Goal: Task Accomplishment & Management: Complete application form

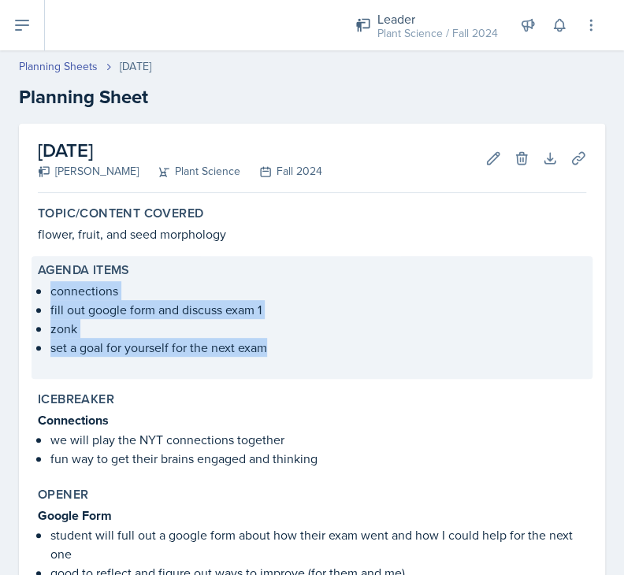
drag, startPoint x: 50, startPoint y: 291, endPoint x: 261, endPoint y: 358, distance: 222.4
click at [261, 358] on div "connections fill out google form and discuss exam 1 zonk set a goal for yoursel…" at bounding box center [312, 326] width 548 height 91
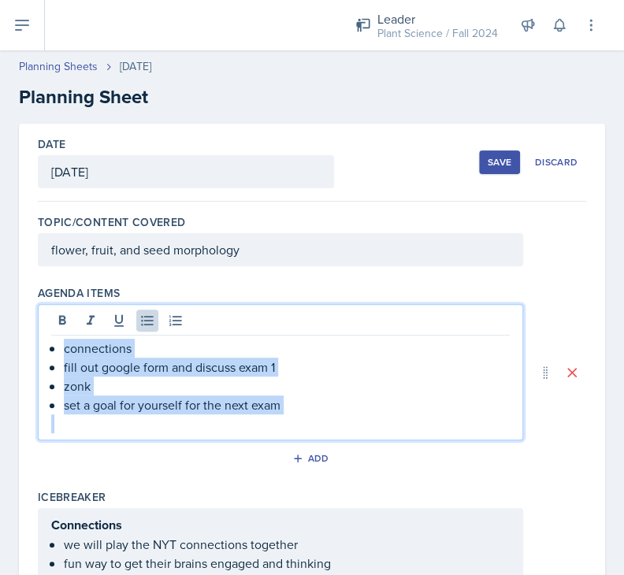
drag, startPoint x: 59, startPoint y: 320, endPoint x: 319, endPoint y: 419, distance: 277.9
click at [319, 419] on div "connections fill out google form and discuss exam 1 zonk set a goal for yoursel…" at bounding box center [280, 386] width 458 height 94
copy ul "connections fill out google form and discuss exam 1 zonk set a goal for yoursel…"
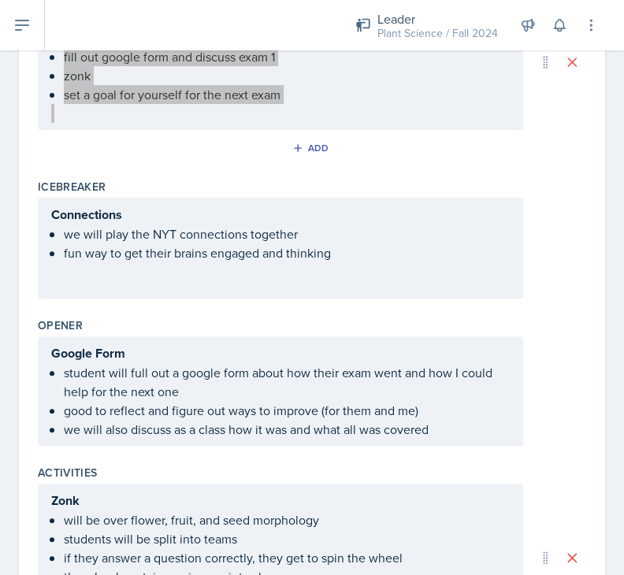
scroll to position [312, 0]
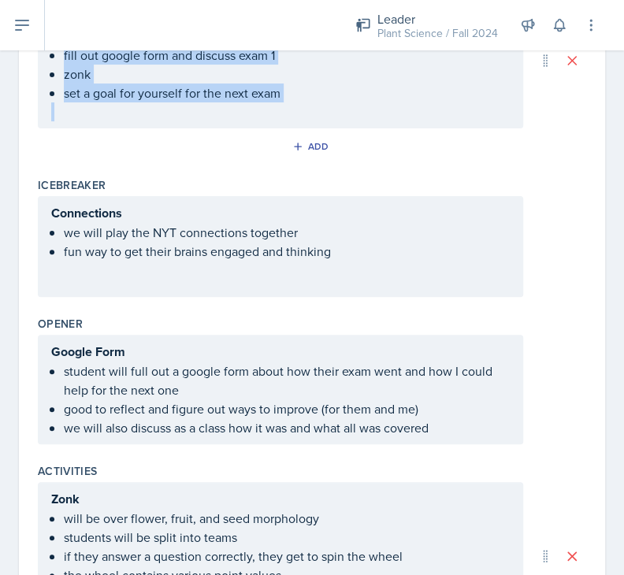
drag, startPoint x: 44, startPoint y: 208, endPoint x: 360, endPoint y: 250, distance: 318.6
click at [360, 250] on div "Connections we will play the NYT connections together fun way to get their brai…" at bounding box center [280, 246] width 485 height 101
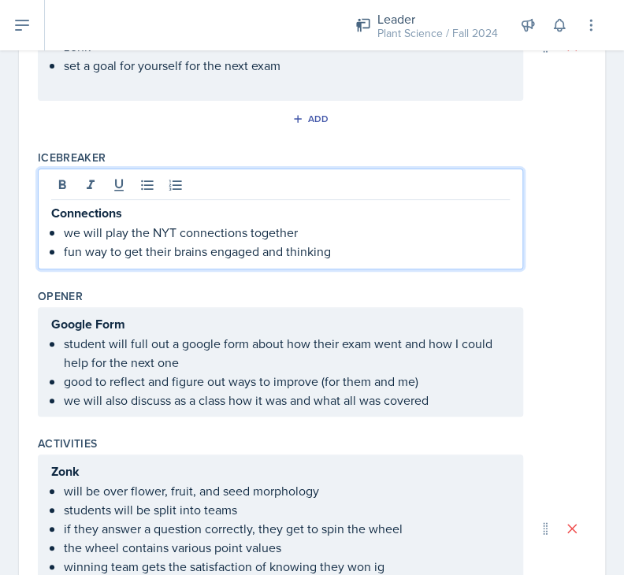
scroll to position [313, 0]
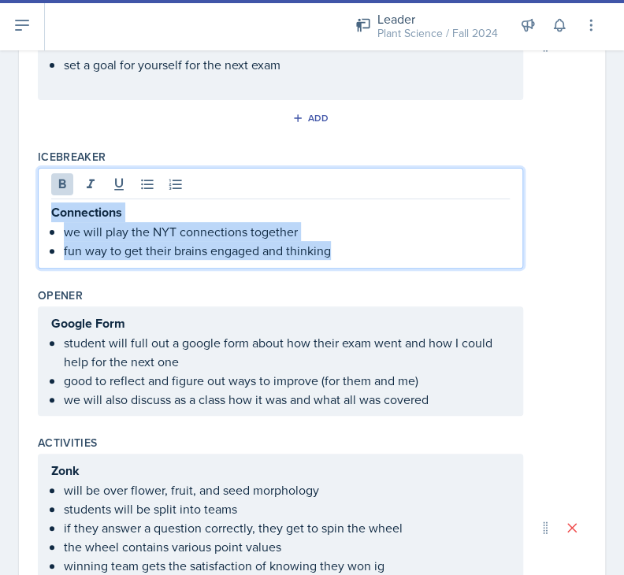
drag, startPoint x: 360, startPoint y: 250, endPoint x: 28, endPoint y: 199, distance: 336.2
click at [28, 199] on div "Date September 22nd, 2025 September 2025 31 1 2 3 4 5 6 7 8 9 10 11 12 13 14 15…" at bounding box center [312, 331] width 586 height 1041
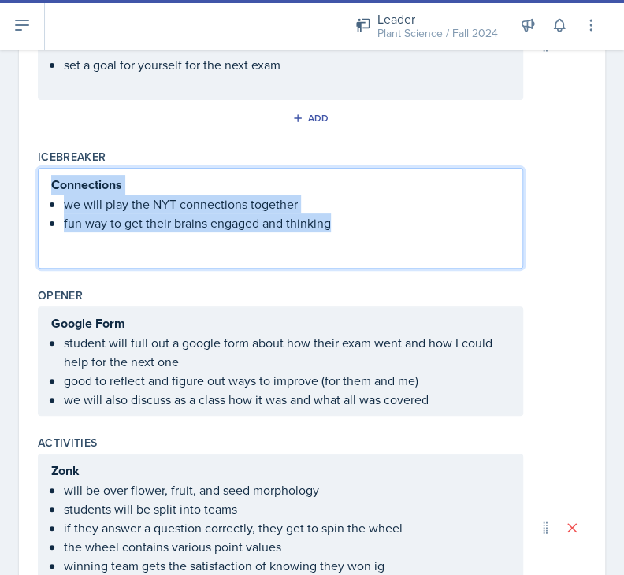
scroll to position [285, 0]
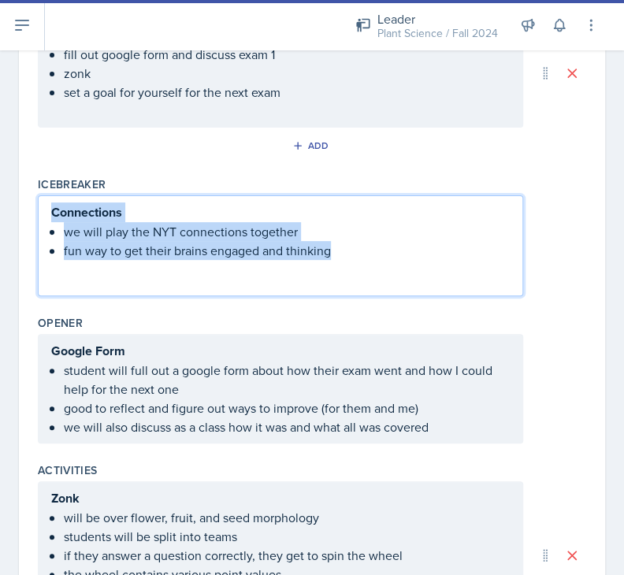
copy div "Connections we will play the NYT connections together fun way to get their brai…"
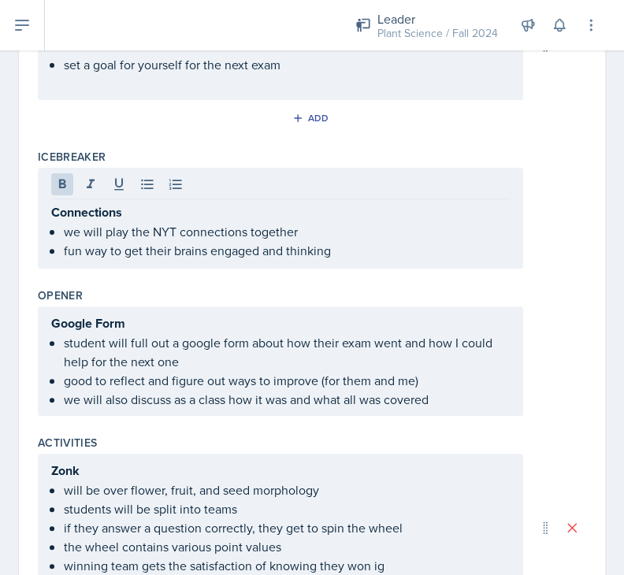
drag, startPoint x: 49, startPoint y: 350, endPoint x: 335, endPoint y: 372, distance: 286.6
click at [335, 372] on div "Google Form student will full out a google form about how their exam went and h…" at bounding box center [280, 360] width 485 height 109
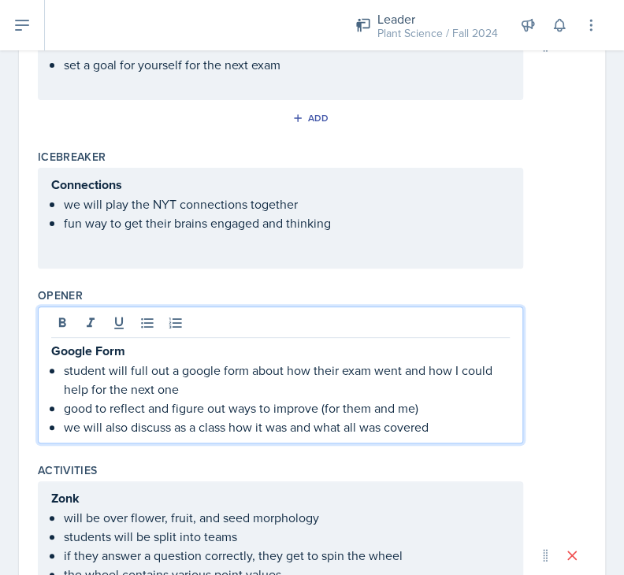
scroll to position [340, 0]
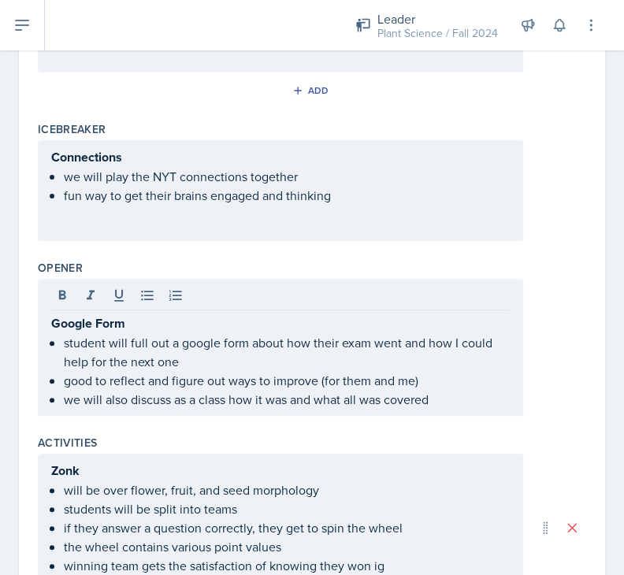
drag, startPoint x: 50, startPoint y: 318, endPoint x: 421, endPoint y: 378, distance: 376.4
click at [421, 378] on div "Google Form student will full out a google form about how their exam went and h…" at bounding box center [280, 347] width 485 height 137
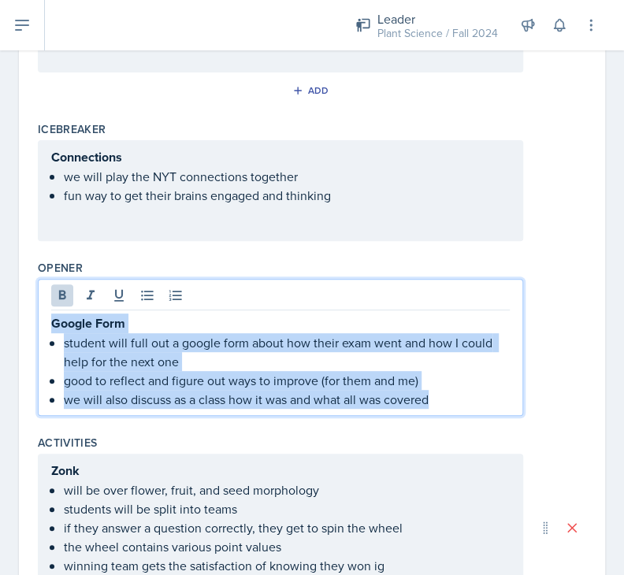
drag, startPoint x: 453, startPoint y: 395, endPoint x: 51, endPoint y: 313, distance: 410.0
click at [51, 313] on div "Google Form student will full out a google form about how their exam went and h…" at bounding box center [280, 360] width 458 height 95
copy div "Google Form student will full out a google form about how their exam went and h…"
click at [183, 397] on p "we will also discuss as a class how it was and what all was covered" at bounding box center [287, 399] width 446 height 19
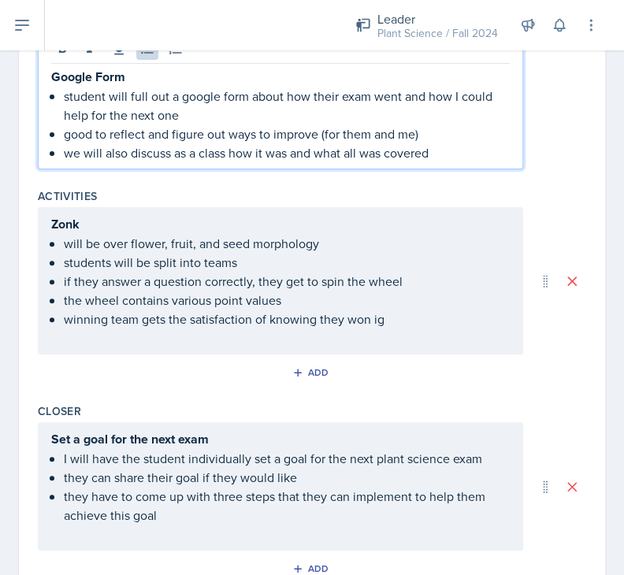
scroll to position [588, 0]
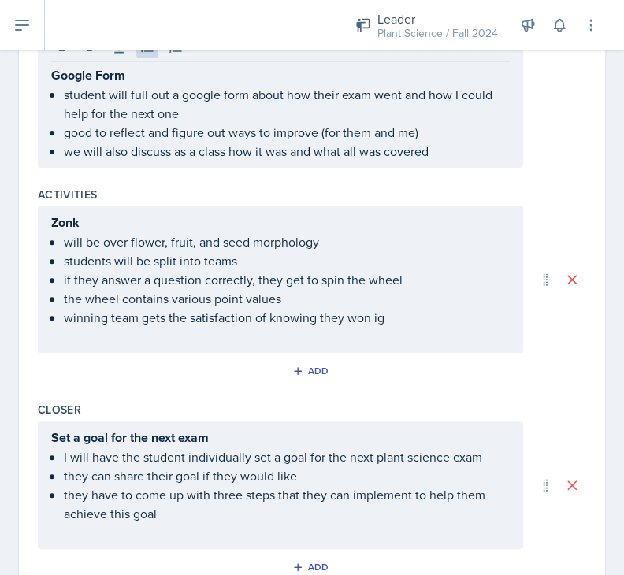
drag, startPoint x: 46, startPoint y: 214, endPoint x: 366, endPoint y: 298, distance: 331.4
click at [366, 298] on div "Zonk will be over flower, fruit, and seed morphology students will be split int…" at bounding box center [280, 279] width 485 height 147
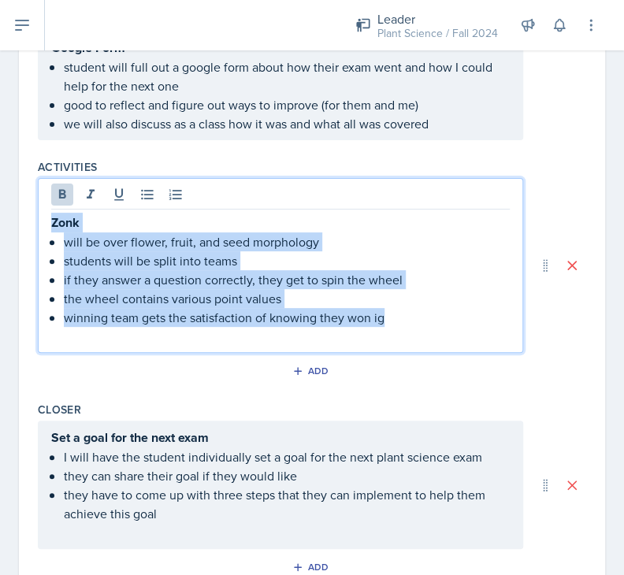
drag, startPoint x: 410, startPoint y: 312, endPoint x: 39, endPoint y: 225, distance: 380.8
click at [39, 225] on div "Zonk will be over flower, fruit, and seed morphology students will be split int…" at bounding box center [280, 265] width 485 height 175
copy div "Zonk will be over flower, fruit, and seed morphology students will be split int…"
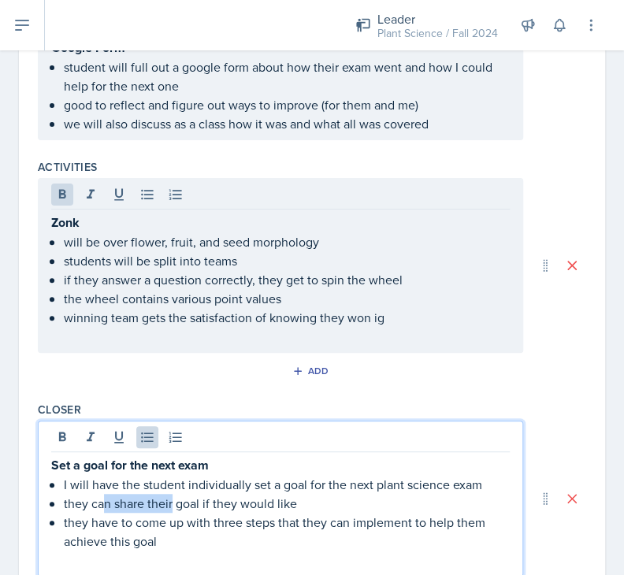
drag, startPoint x: 173, startPoint y: 506, endPoint x: 103, endPoint y: 503, distance: 70.1
click at [103, 503] on ul "I will have the student individually set a goal for the next plant science exam…" at bounding box center [287, 513] width 446 height 76
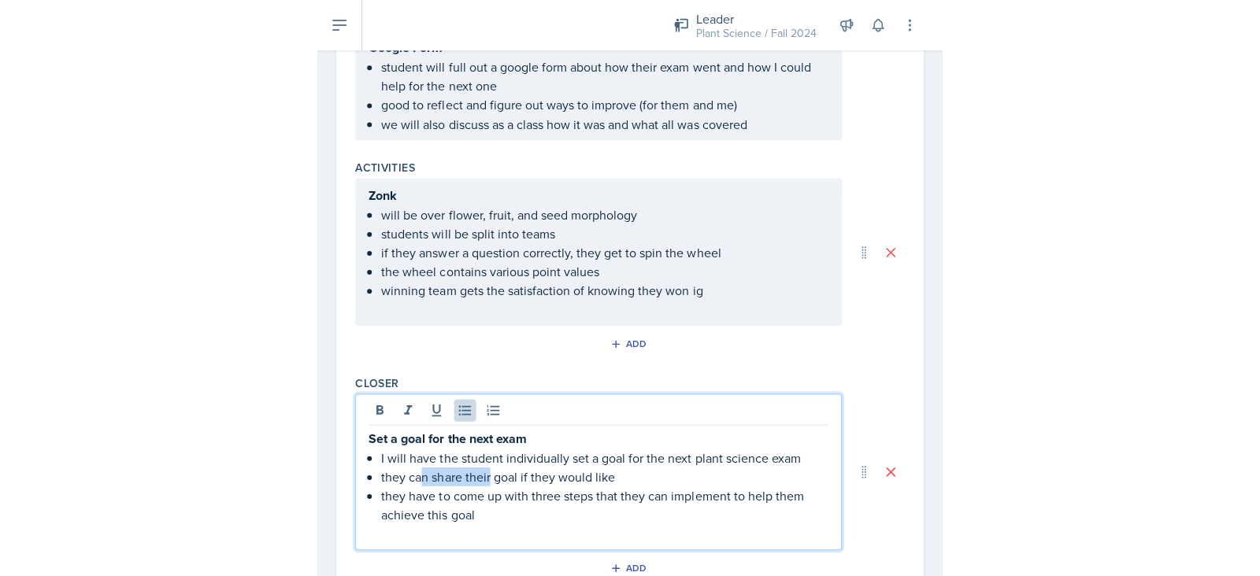
scroll to position [561, 0]
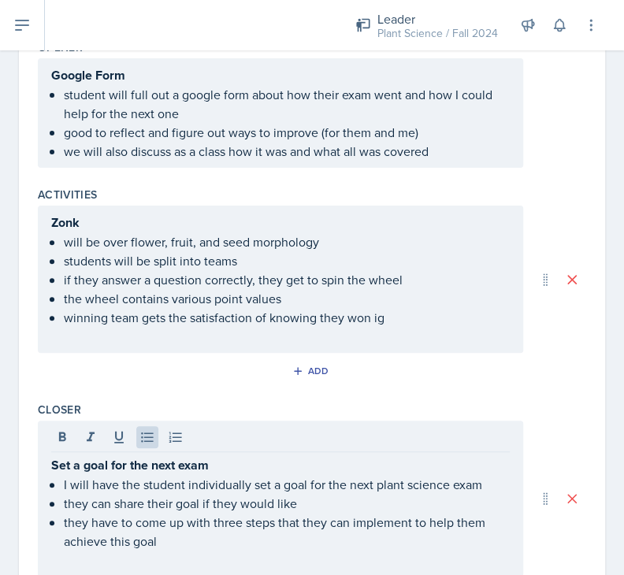
drag, startPoint x: 46, startPoint y: 462, endPoint x: 239, endPoint y: 535, distance: 205.3
click at [239, 535] on div "Set a goal for the next exam I will have the student individually set a goal fo…" at bounding box center [280, 498] width 485 height 156
drag, startPoint x: 50, startPoint y: 462, endPoint x: 185, endPoint y: 514, distance: 145.1
click at [185, 514] on div "Set a goal for the next exam I will have the student individually set a goal fo…" at bounding box center [280, 498] width 485 height 156
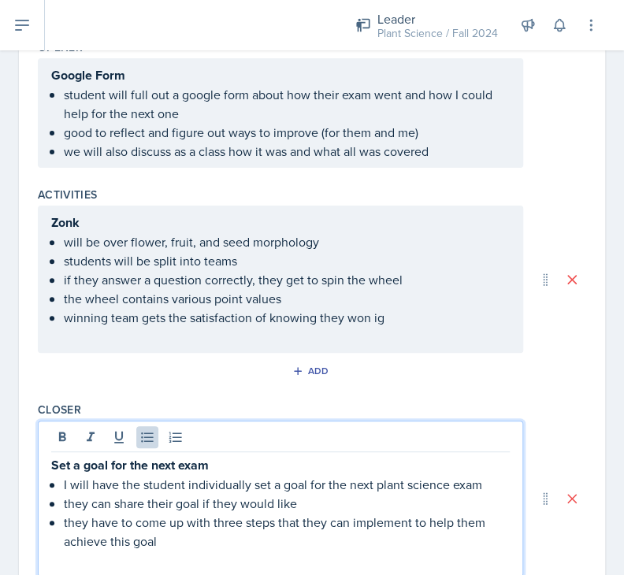
click at [78, 460] on strong "Set a goal for the next exam" at bounding box center [129, 465] width 157 height 18
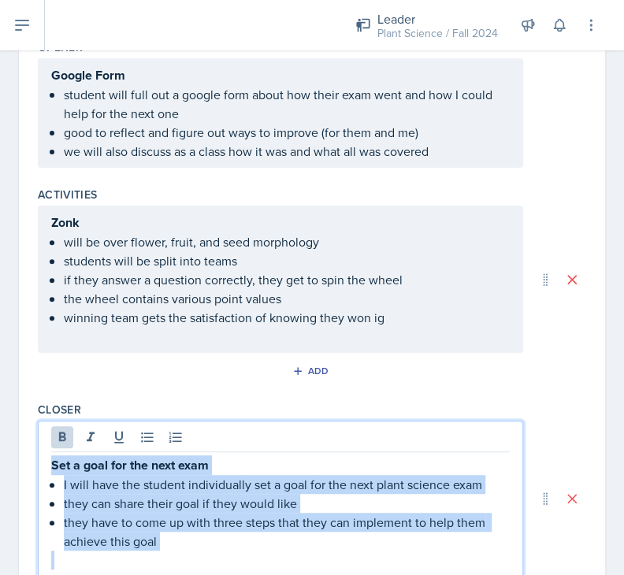
drag, startPoint x: 51, startPoint y: 461, endPoint x: 216, endPoint y: 554, distance: 189.0
click at [216, 554] on div "Set a goal for the next exam I will have the student individually set a goal fo…" at bounding box center [280, 512] width 458 height 114
copy div "Set a goal for the next exam I will have the student individually set a goal fo…"
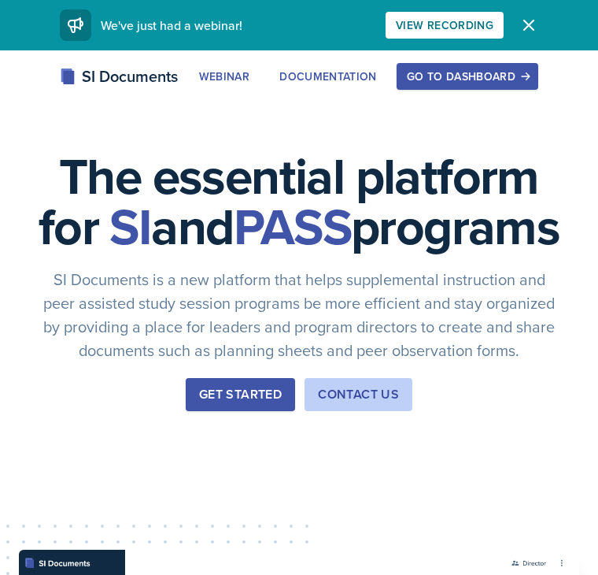
click at [480, 80] on div "Go to Dashboard" at bounding box center [467, 76] width 121 height 13
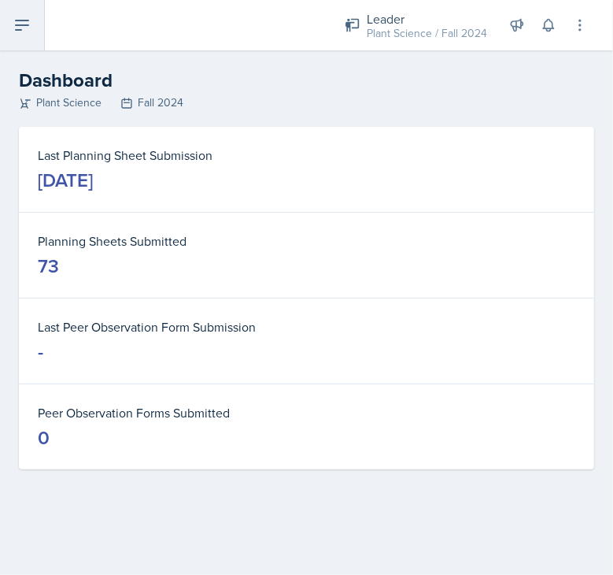
click at [29, 31] on icon at bounding box center [22, 25] width 19 height 19
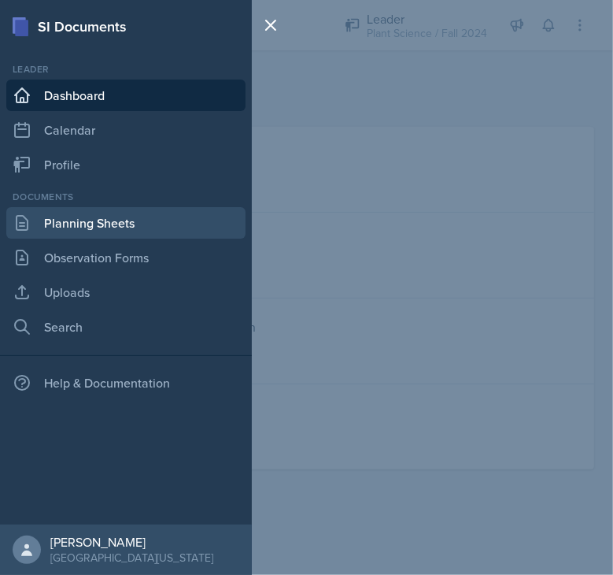
click at [43, 227] on link "Planning Sheets" at bounding box center [125, 222] width 239 height 31
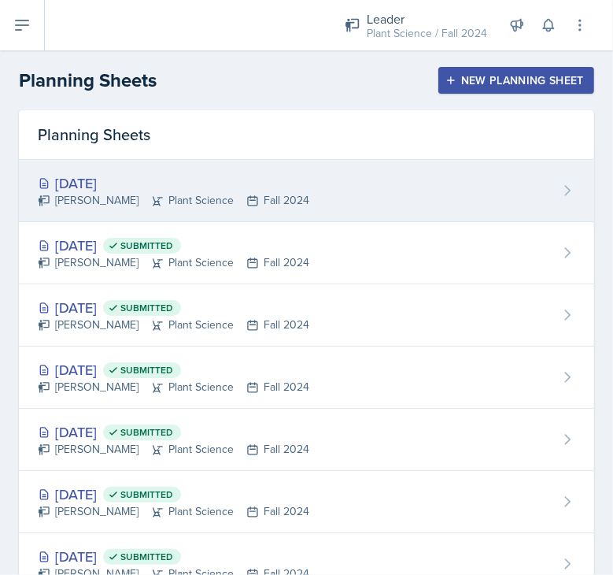
click at [289, 205] on div "[PERSON_NAME] Plant Science Fall 2024" at bounding box center [174, 200] width 272 height 17
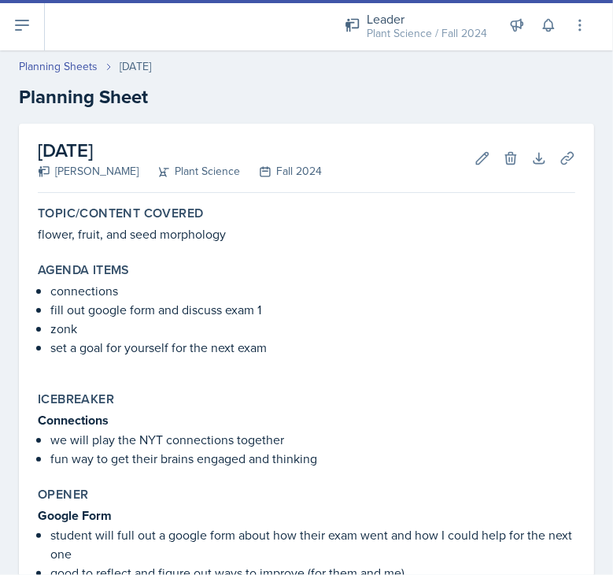
scroll to position [447, 0]
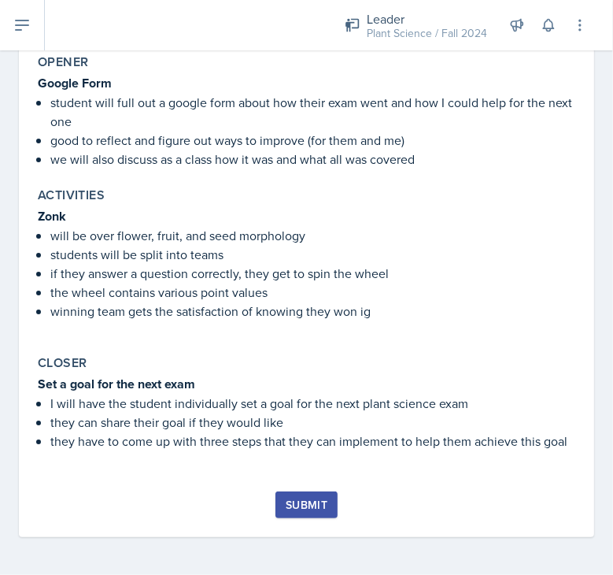
click at [286, 511] on div "Submit" at bounding box center [307, 504] width 42 height 13
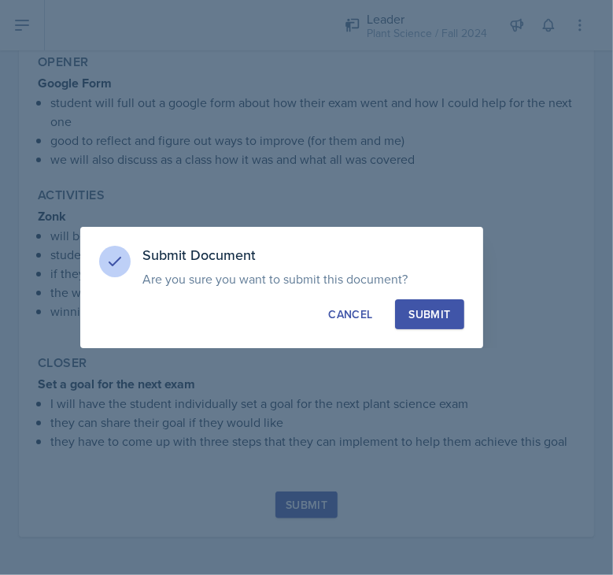
click at [425, 304] on button "Submit" at bounding box center [429, 314] width 69 height 30
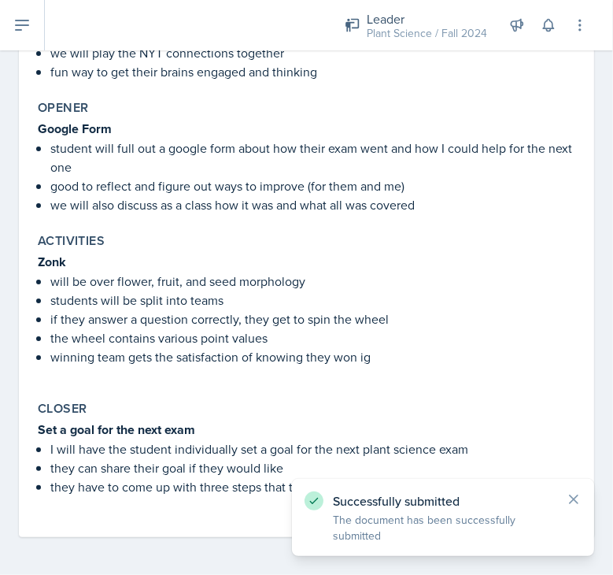
scroll to position [0, 0]
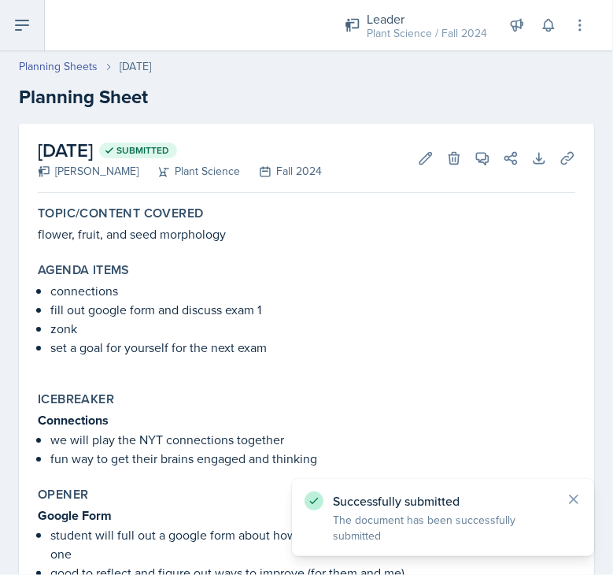
click at [14, 21] on icon at bounding box center [22, 25] width 19 height 19
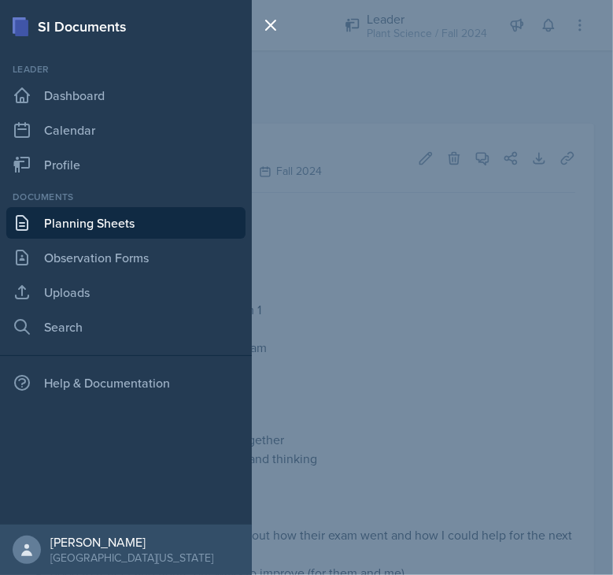
click at [53, 217] on link "Planning Sheets" at bounding box center [125, 222] width 239 height 31
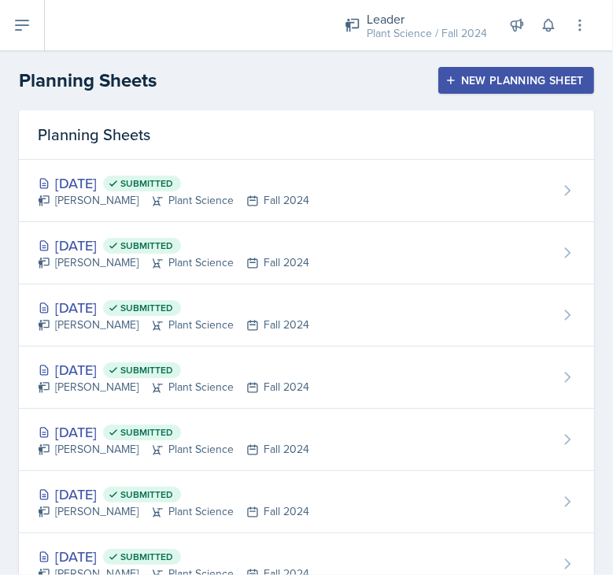
click at [471, 88] on button "New Planning Sheet" at bounding box center [517, 80] width 156 height 27
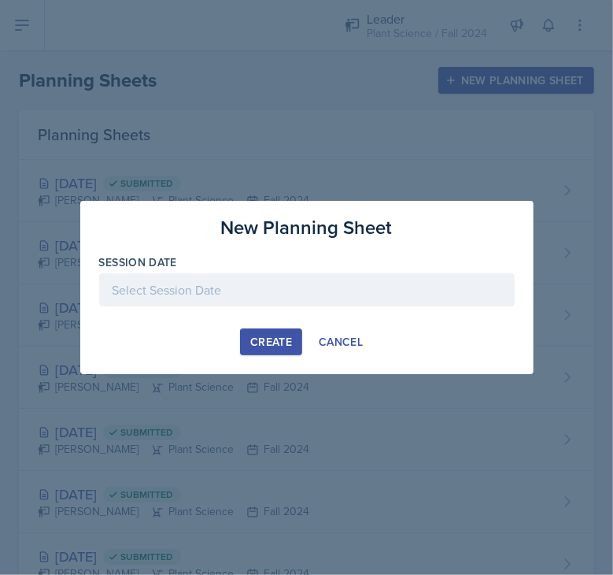
click at [170, 285] on div at bounding box center [307, 289] width 416 height 33
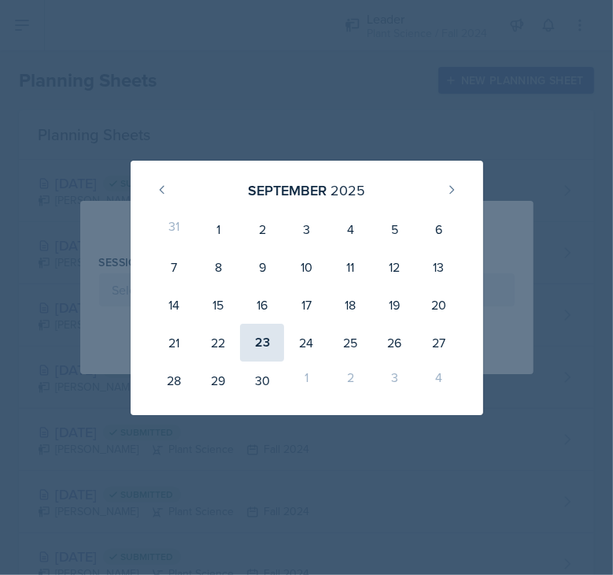
click at [267, 331] on div "23" at bounding box center [262, 343] width 44 height 38
type input "[DATE]"
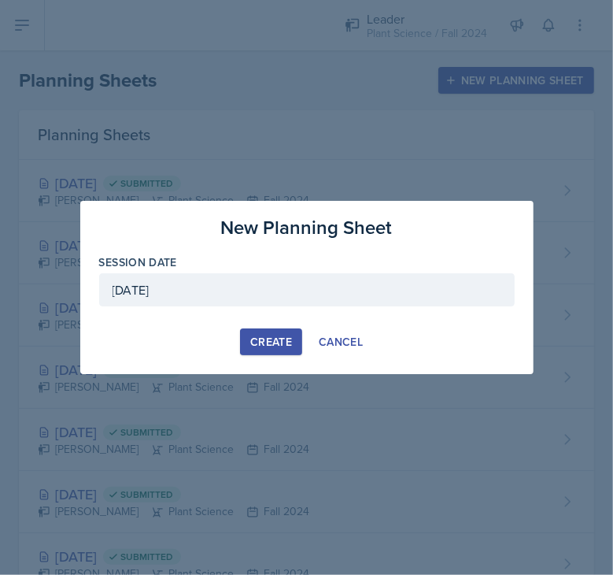
click at [268, 335] on div "Create" at bounding box center [271, 341] width 42 height 13
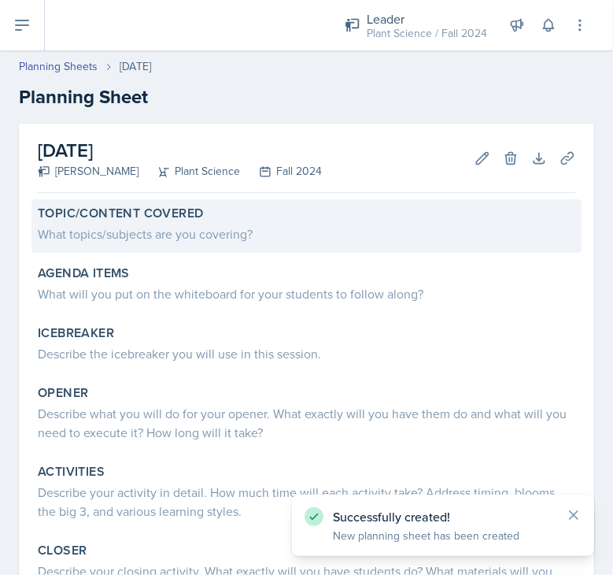
click at [117, 236] on div "What topics/subjects are you covering?" at bounding box center [307, 233] width 538 height 19
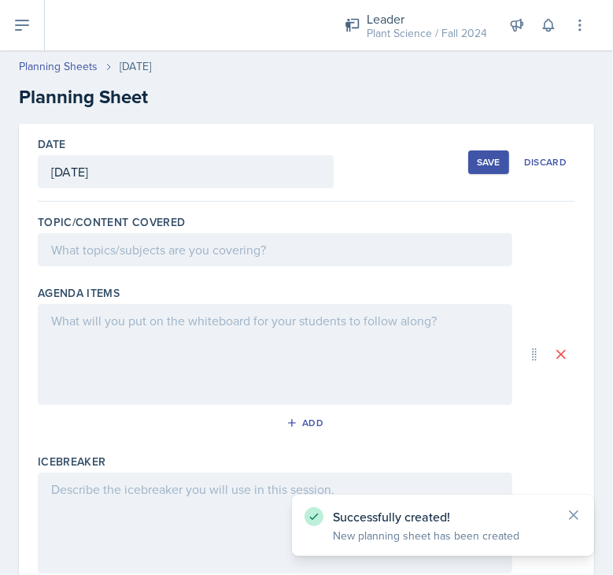
click at [119, 250] on div at bounding box center [275, 249] width 475 height 33
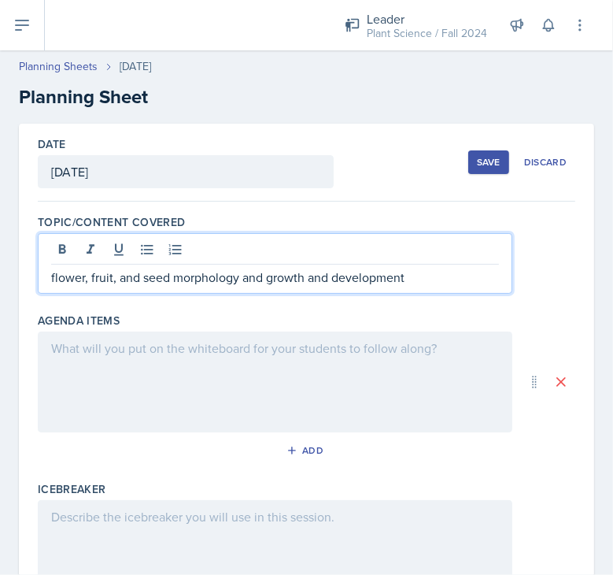
click at [151, 350] on div at bounding box center [275, 381] width 475 height 101
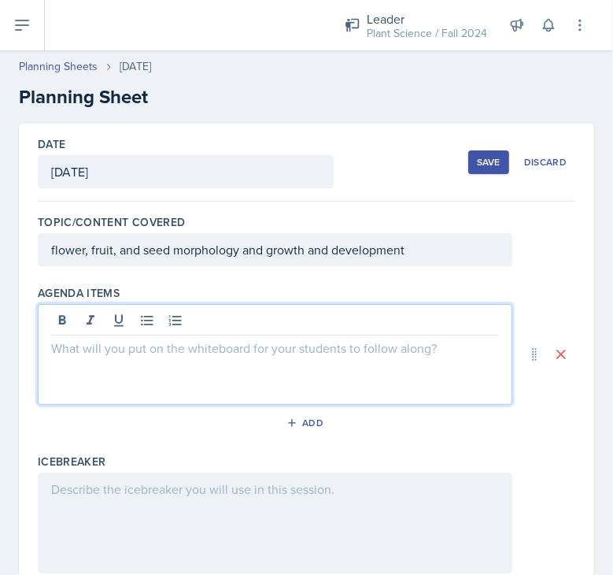
click at [79, 361] on div at bounding box center [275, 354] width 475 height 101
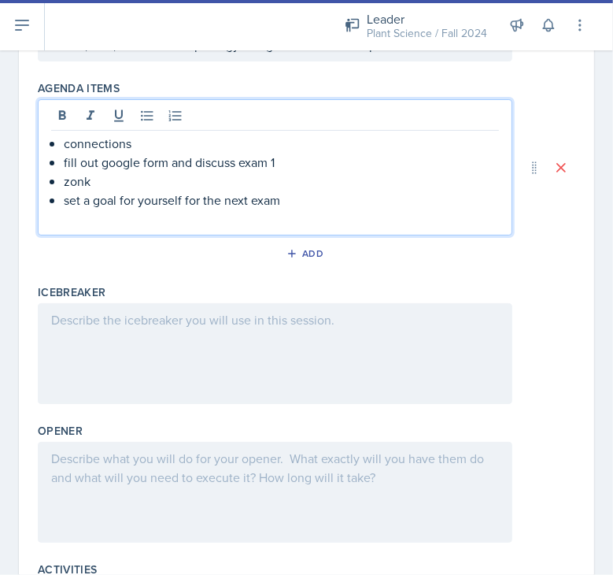
scroll to position [206, 0]
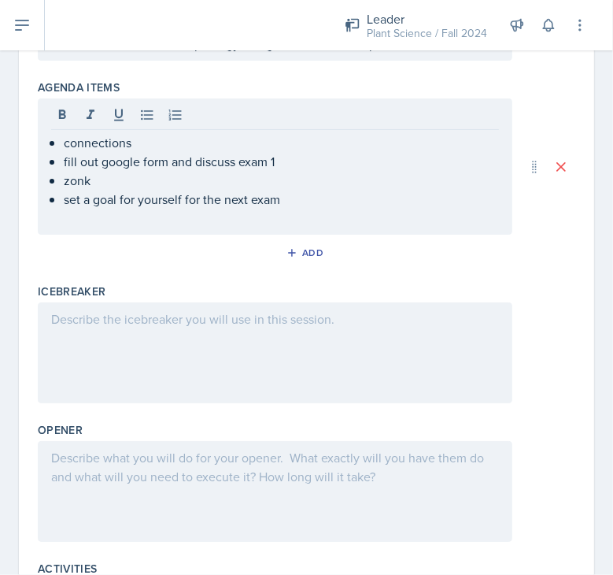
click at [67, 330] on div at bounding box center [275, 352] width 475 height 101
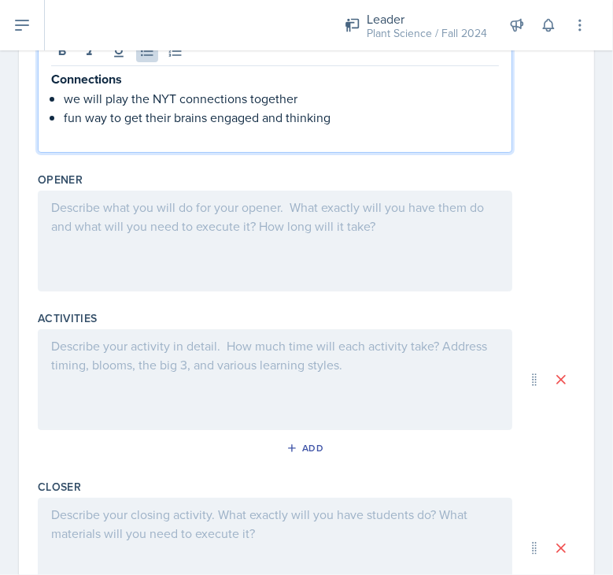
click at [137, 220] on div at bounding box center [275, 241] width 475 height 101
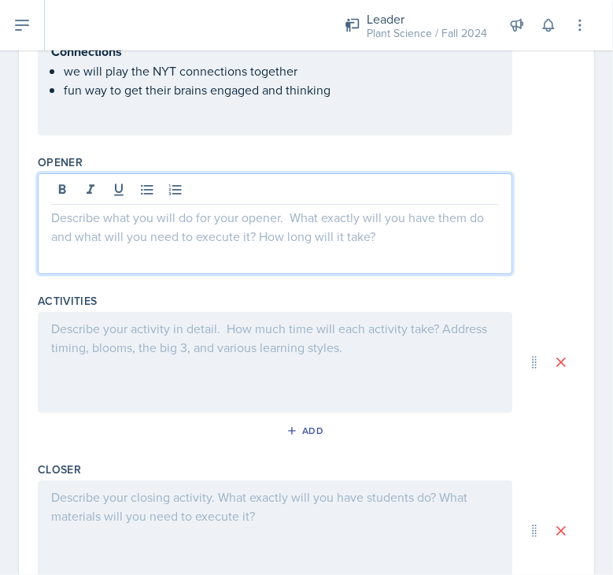
scroll to position [446, 0]
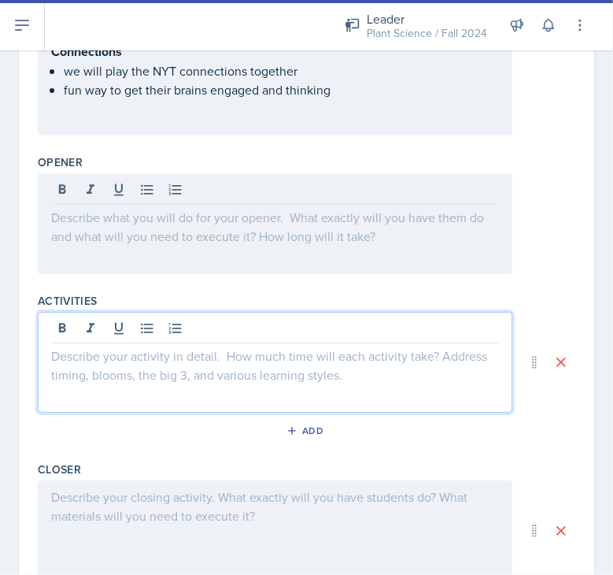
click at [102, 332] on div at bounding box center [275, 362] width 475 height 101
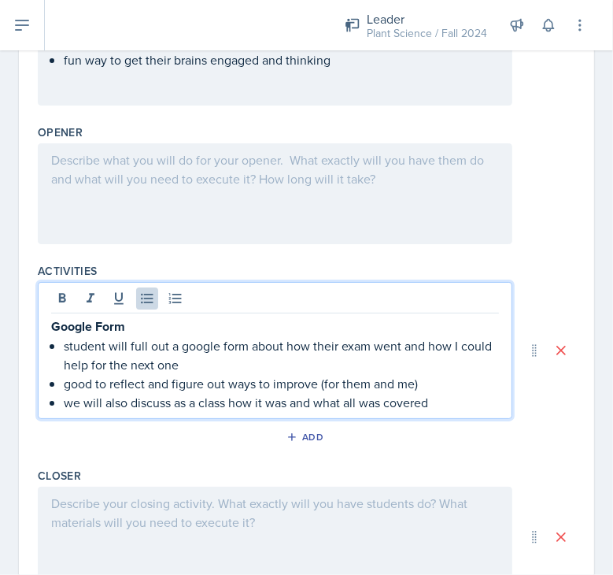
scroll to position [473, 0]
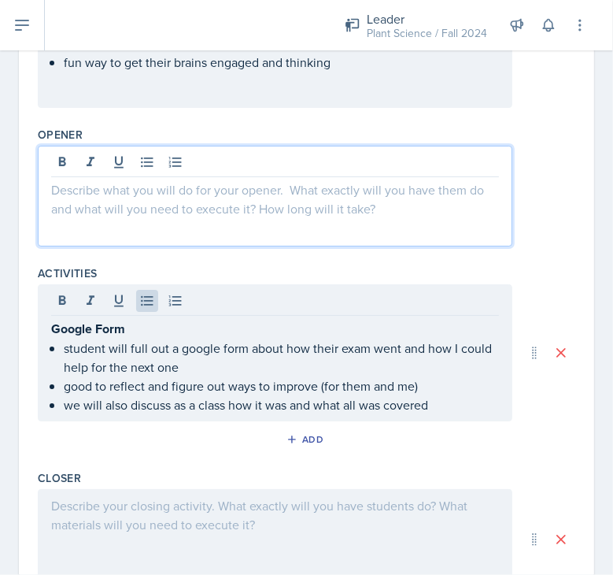
click at [138, 163] on div at bounding box center [275, 196] width 475 height 101
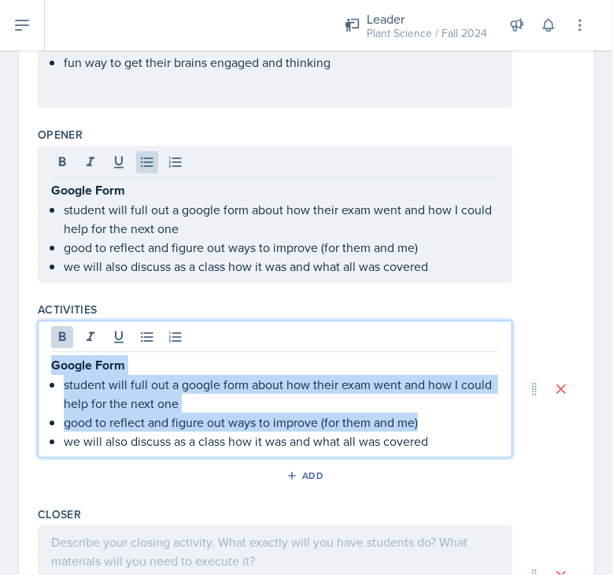
drag, startPoint x: 466, startPoint y: 411, endPoint x: 4, endPoint y: 360, distance: 465.0
click at [4, 360] on div "Date [DATE] [DATE] 31 1 2 3 4 5 6 7 8 9 10 11 12 13 14 15 16 17 18 19 20 21 22 …" at bounding box center [306, 184] width 613 height 1068
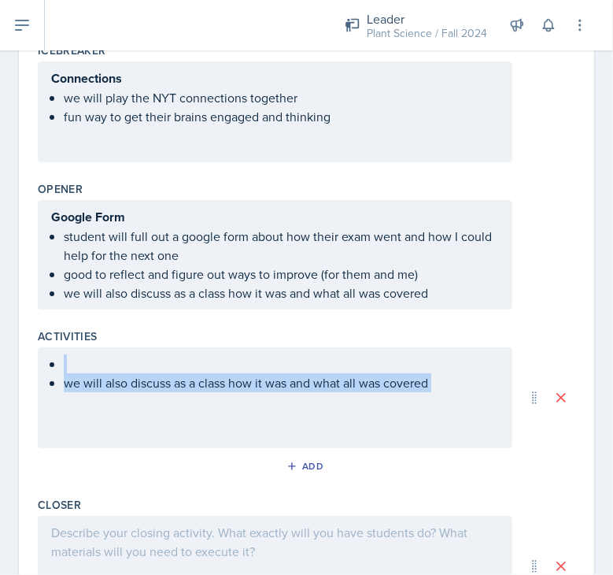
drag, startPoint x: 476, startPoint y: 402, endPoint x: 20, endPoint y: 344, distance: 459.5
click at [20, 344] on div "Date [DATE] [DATE] 31 1 2 3 4 5 6 7 8 9 10 11 12 13 14 15 16 17 18 19 20 21 22 …" at bounding box center [307, 188] width 576 height 967
click at [445, 401] on div "we will also discuss as a class how it was and what all was covered" at bounding box center [275, 397] width 475 height 101
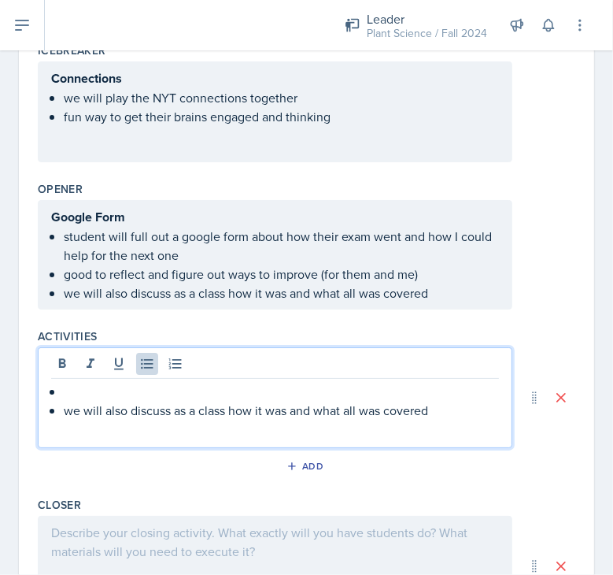
scroll to position [446, 0]
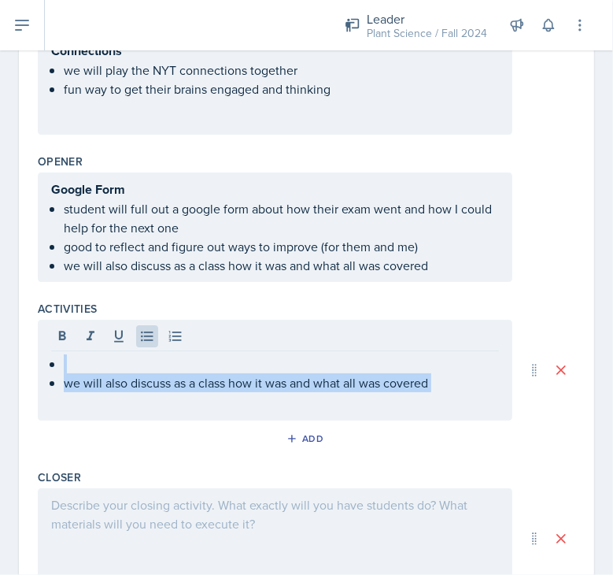
drag, startPoint x: 445, startPoint y: 395, endPoint x: 65, endPoint y: 389, distance: 380.4
click at [65, 389] on div "we will also discuss as a class how it was and what all was covered" at bounding box center [275, 370] width 475 height 101
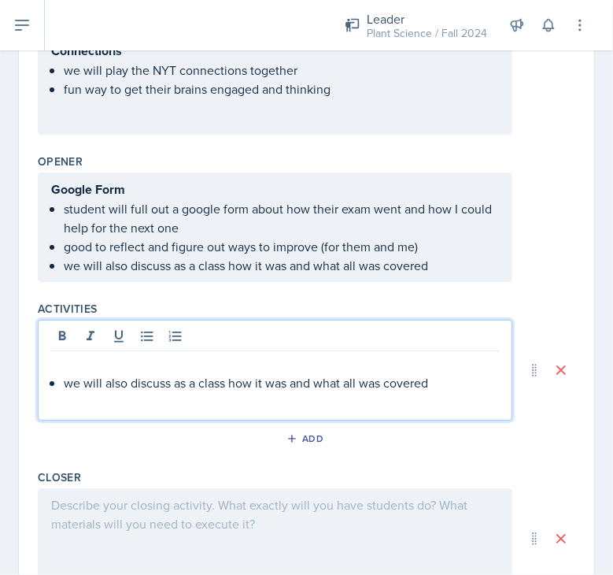
click at [464, 387] on p "we will also discuss as a class how it was and what all was covered" at bounding box center [281, 382] width 435 height 19
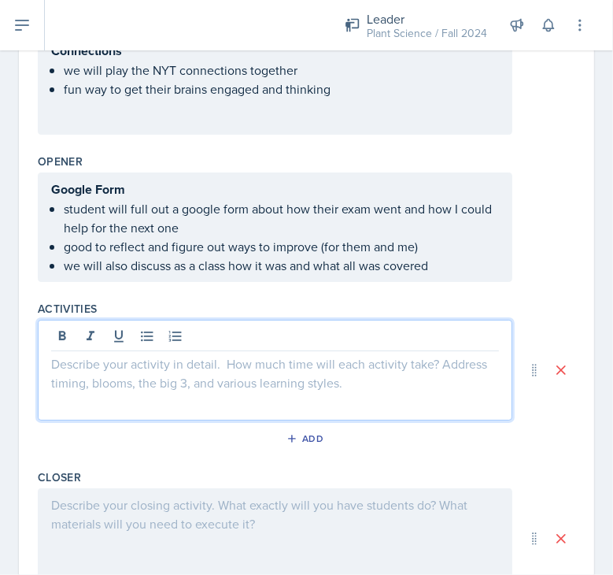
click at [147, 368] on p at bounding box center [275, 363] width 448 height 19
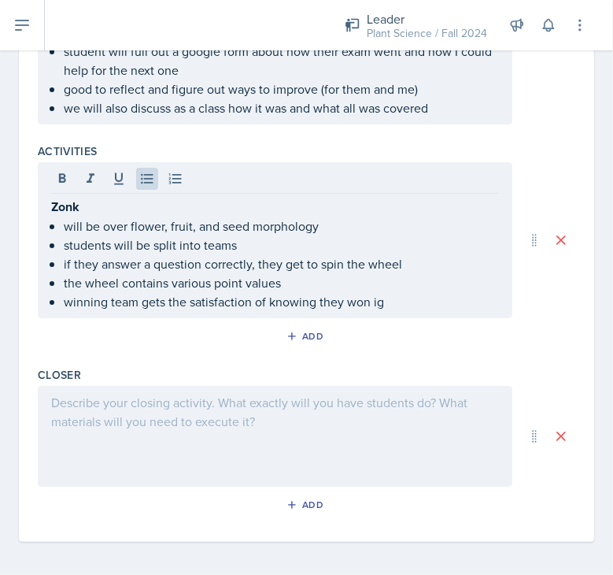
click at [146, 413] on div at bounding box center [275, 436] width 475 height 101
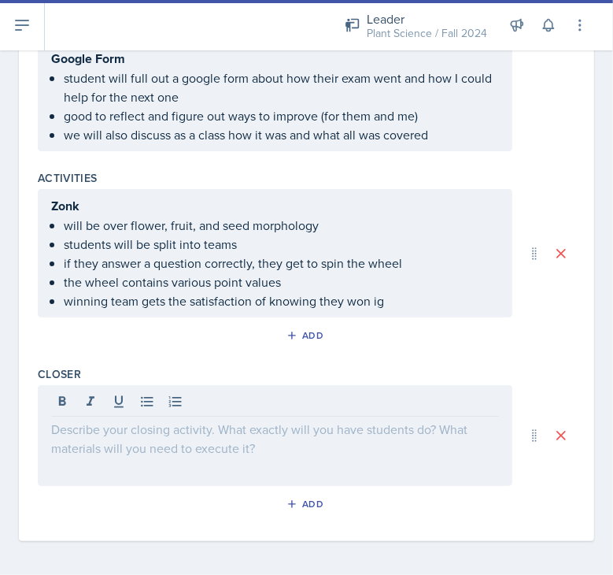
click at [127, 429] on p at bounding box center [275, 429] width 448 height 19
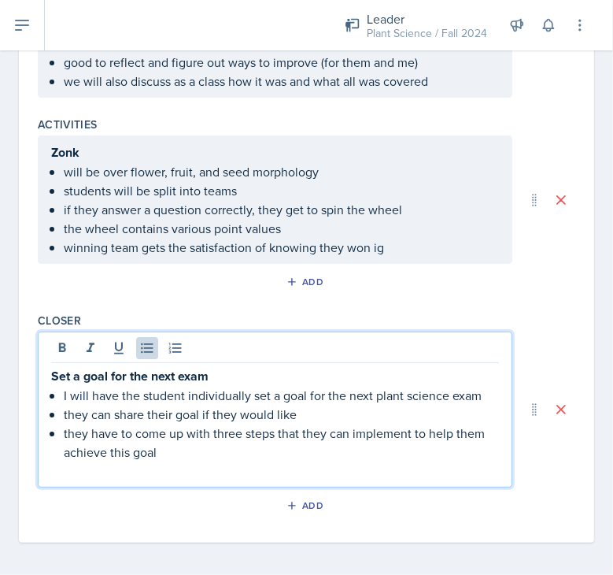
scroll to position [0, 0]
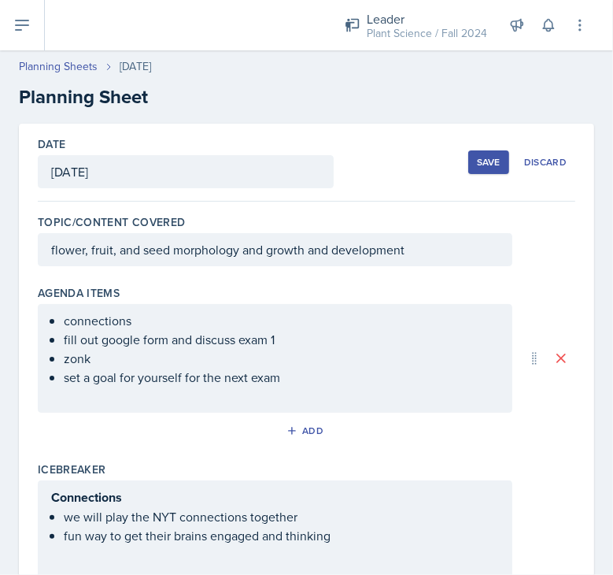
click at [481, 159] on div "Save" at bounding box center [489, 162] width 24 height 13
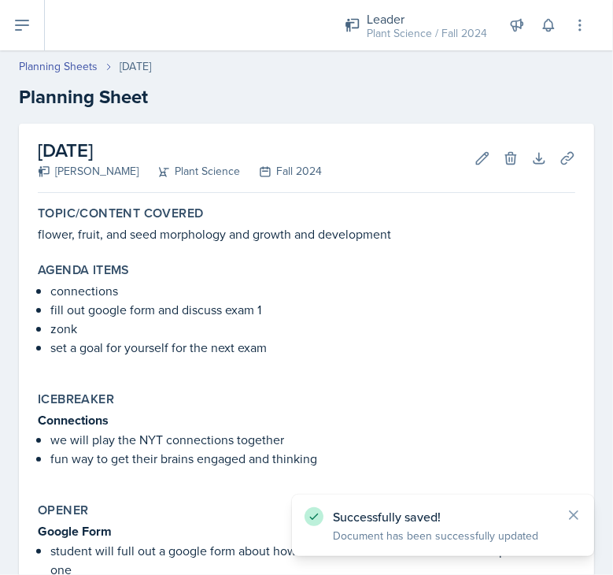
scroll to position [447, 0]
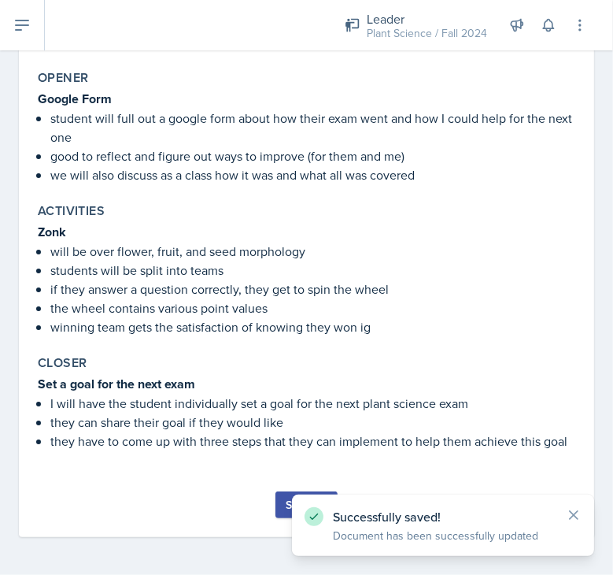
click at [286, 505] on div "Submit" at bounding box center [307, 504] width 42 height 13
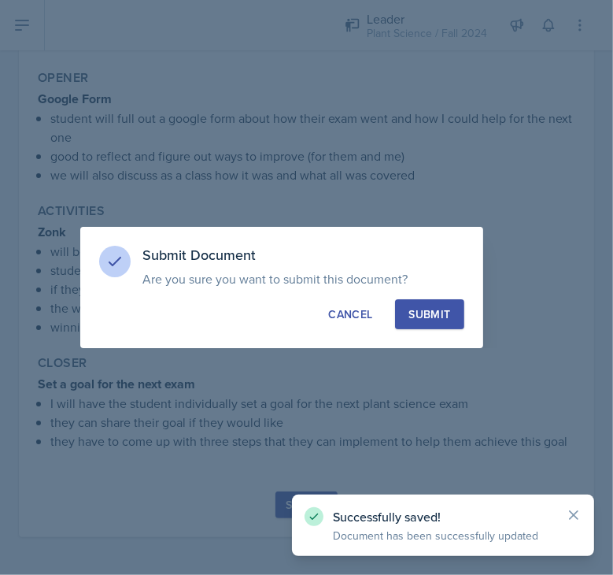
click at [433, 317] on div "Submit" at bounding box center [430, 314] width 42 height 16
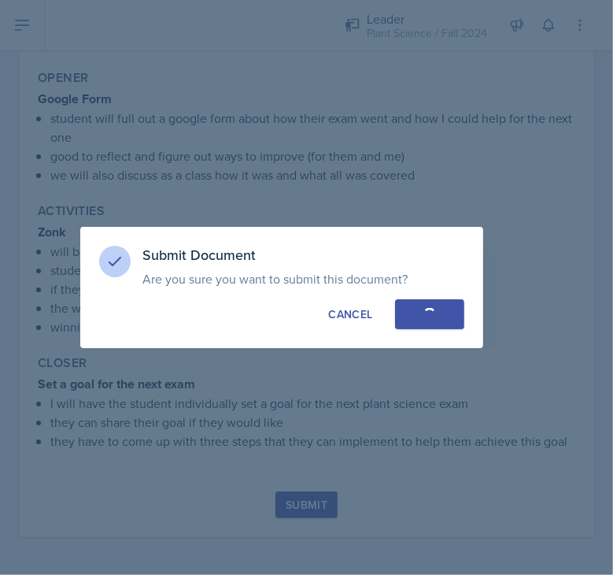
scroll to position [402, 0]
